Goal: Information Seeking & Learning: Learn about a topic

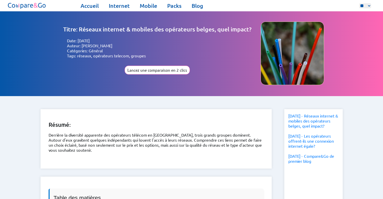
select select "**"
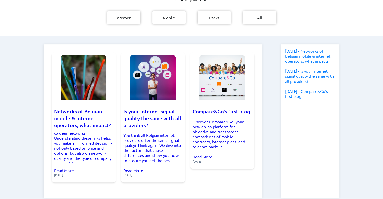
scroll to position [141, 0]
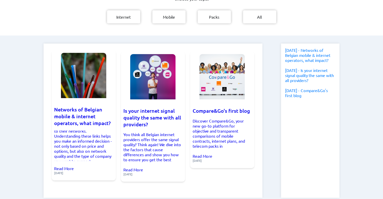
click at [96, 84] on img at bounding box center [83, 75] width 45 height 45
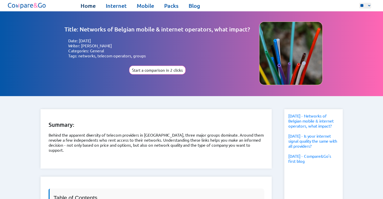
click at [89, 7] on link "Home" at bounding box center [88, 5] width 15 height 7
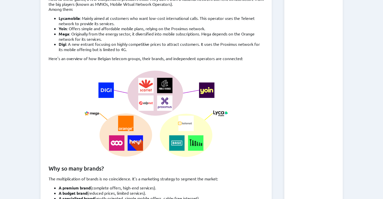
scroll to position [492, 0]
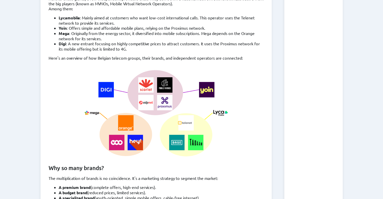
click at [174, 81] on img at bounding box center [156, 112] width 150 height 88
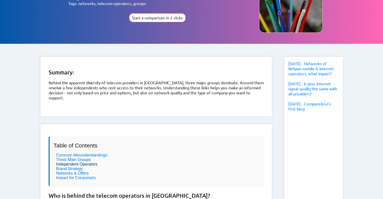
scroll to position [0, 0]
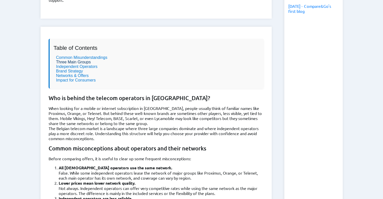
click at [85, 60] on link "Three Main Groups" at bounding box center [73, 62] width 35 height 4
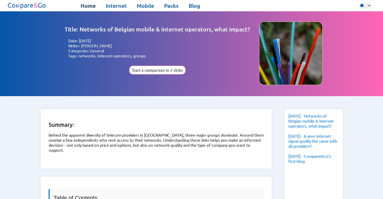
click at [89, 7] on link "Home" at bounding box center [88, 5] width 15 height 7
